Goal: Task Accomplishment & Management: Use online tool/utility

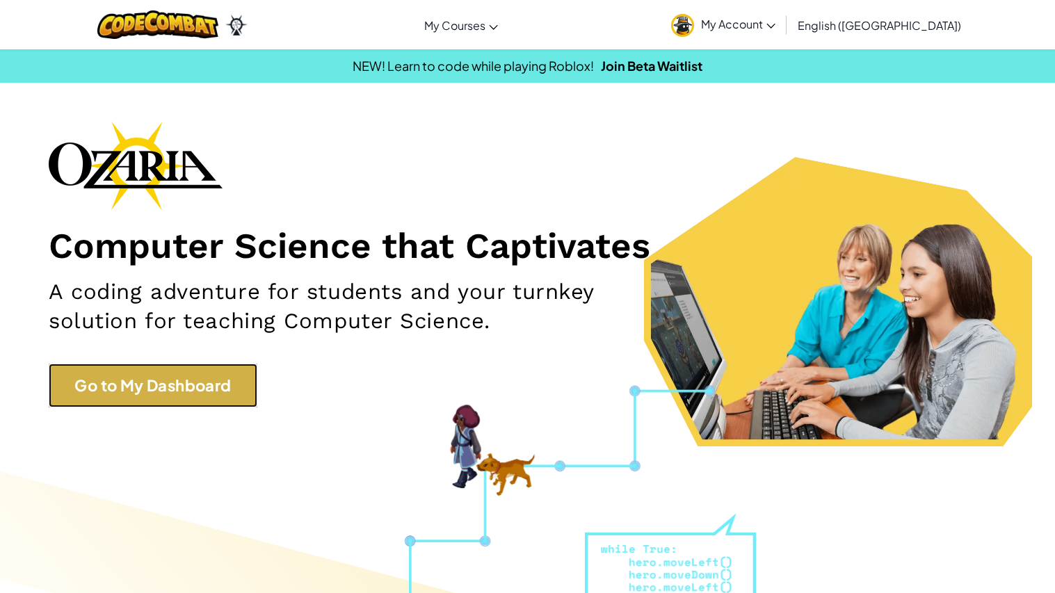
click at [219, 386] on link "Go to My Dashboard" at bounding box center [153, 386] width 209 height 44
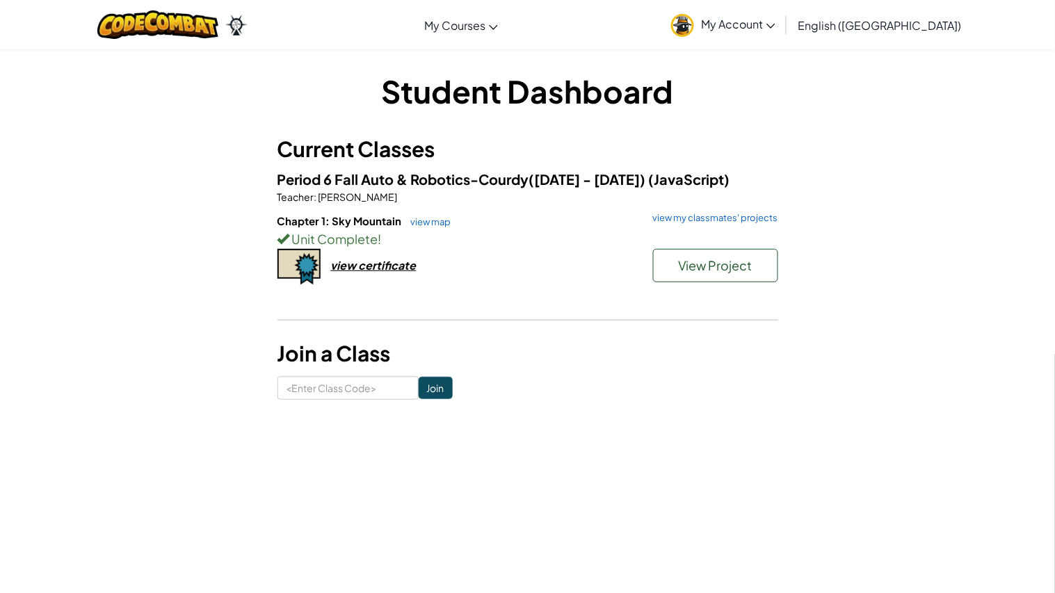
click at [691, 210] on div "Period 6 Fall Auto & Robotics-Courdy([DATE] - [DATE]) (JavaScript) Teacher : [P…" at bounding box center [528, 242] width 501 height 148
click at [695, 216] on link "view my classmates' projects" at bounding box center [712, 218] width 132 height 9
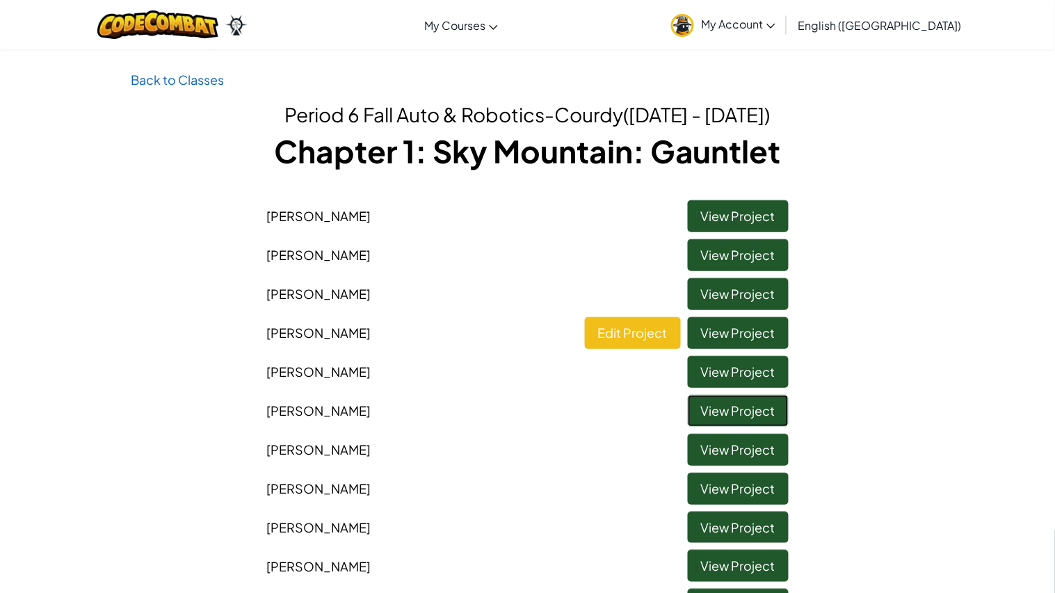
click at [751, 409] on link "View Project" at bounding box center [738, 411] width 101 height 32
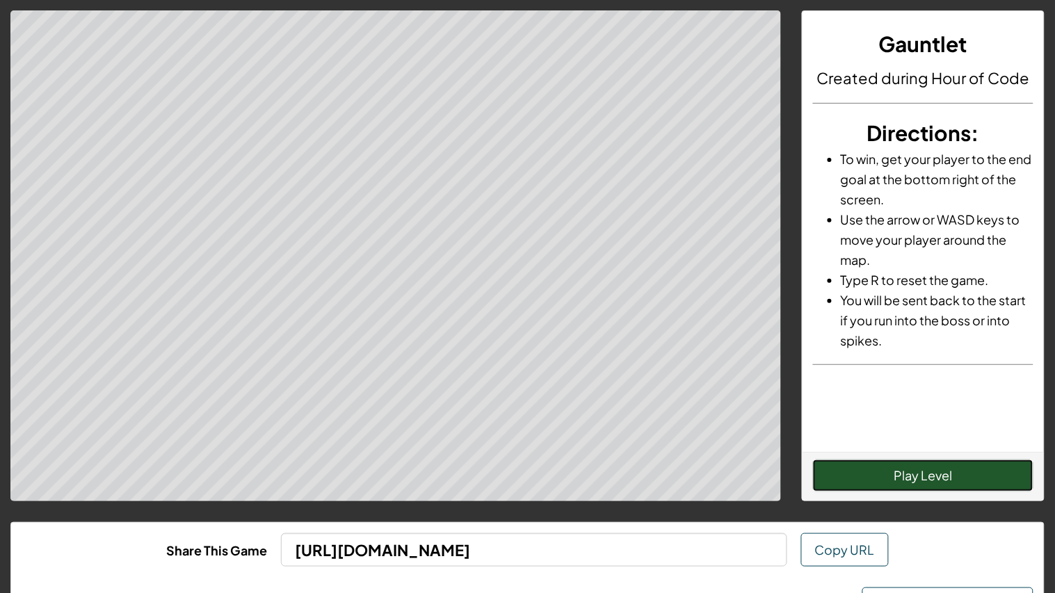
click at [850, 471] on button "Play Level" at bounding box center [923, 476] width 221 height 32
